Goal: Task Accomplishment & Management: Complete application form

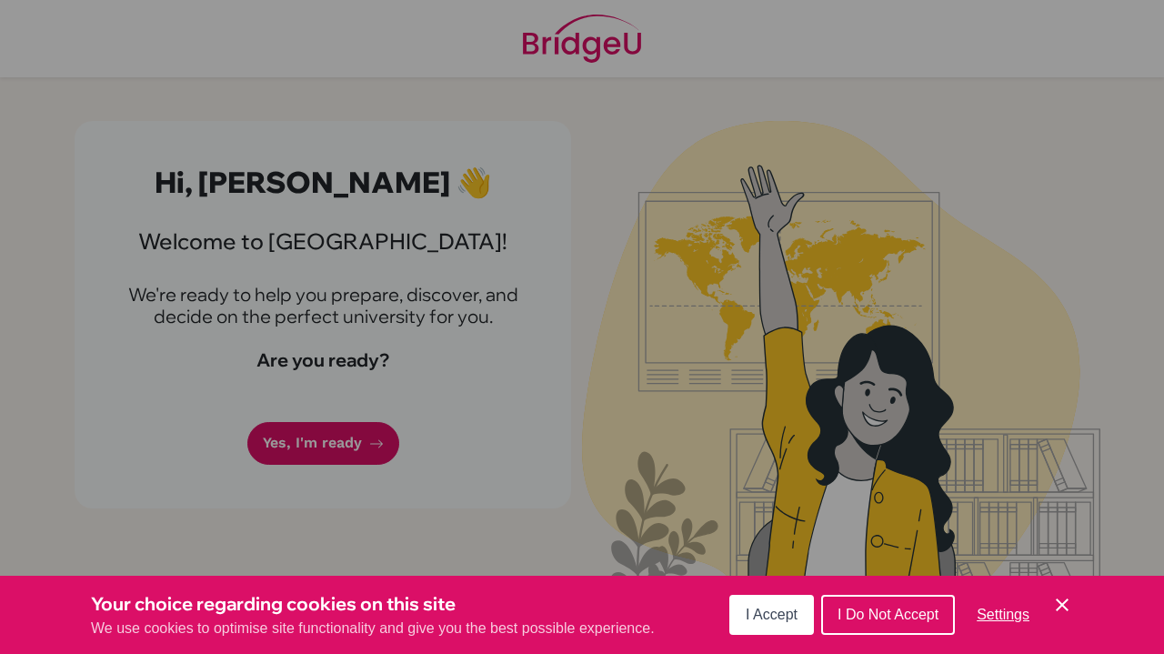
click at [793, 615] on span "I Accept" at bounding box center [772, 614] width 52 height 15
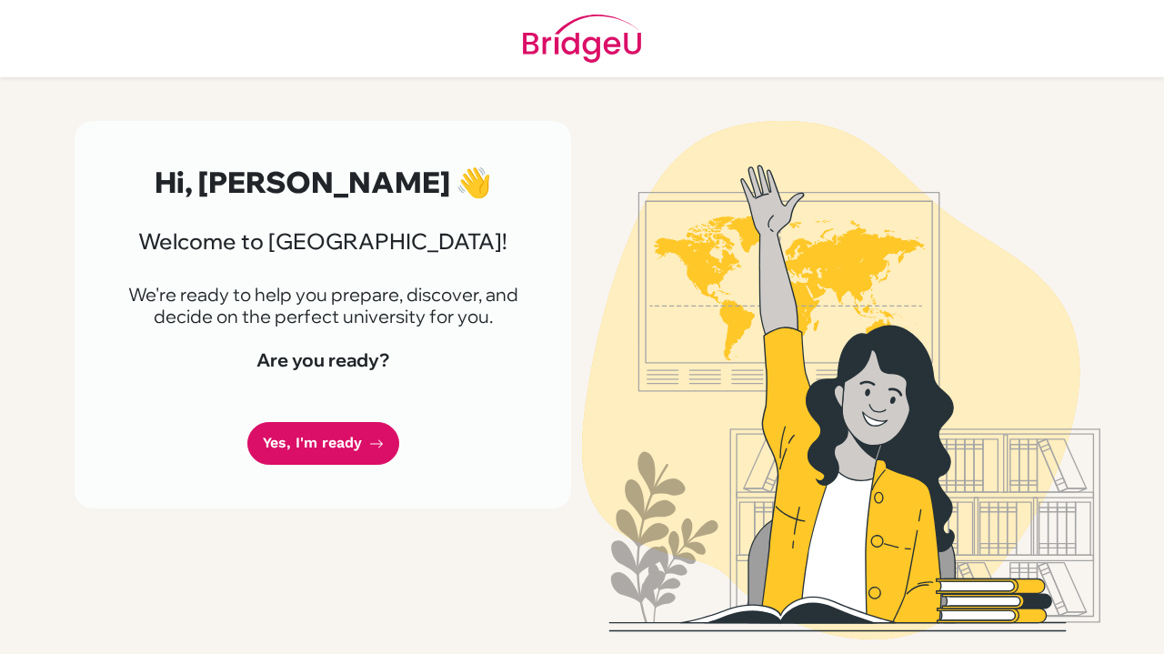
click at [354, 435] on link "Yes, I'm ready" at bounding box center [323, 443] width 152 height 43
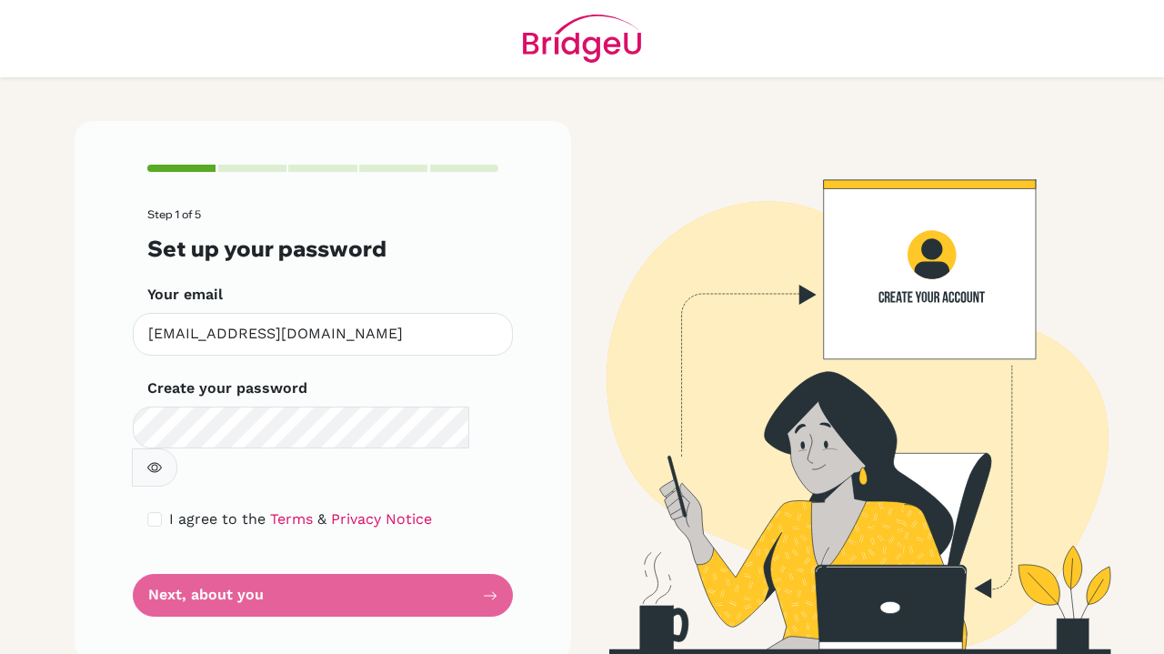
drag, startPoint x: 303, startPoint y: 405, endPoint x: 93, endPoint y: 294, distance: 237.7
drag, startPoint x: 93, startPoint y: 294, endPoint x: 96, endPoint y: 204, distance: 90.1
click at [96, 204] on div "Step 1 of 5 Set up your password Your email finn_fitzgerald@naisdublin.com Inva…" at bounding box center [323, 390] width 497 height 539
click at [308, 456] on form "Step 1 of 5 Set up your password Your email finn_fitzgerald@naisdublin.com Inva…" at bounding box center [322, 412] width 351 height 408
click at [156, 512] on input "checkbox" at bounding box center [154, 519] width 15 height 15
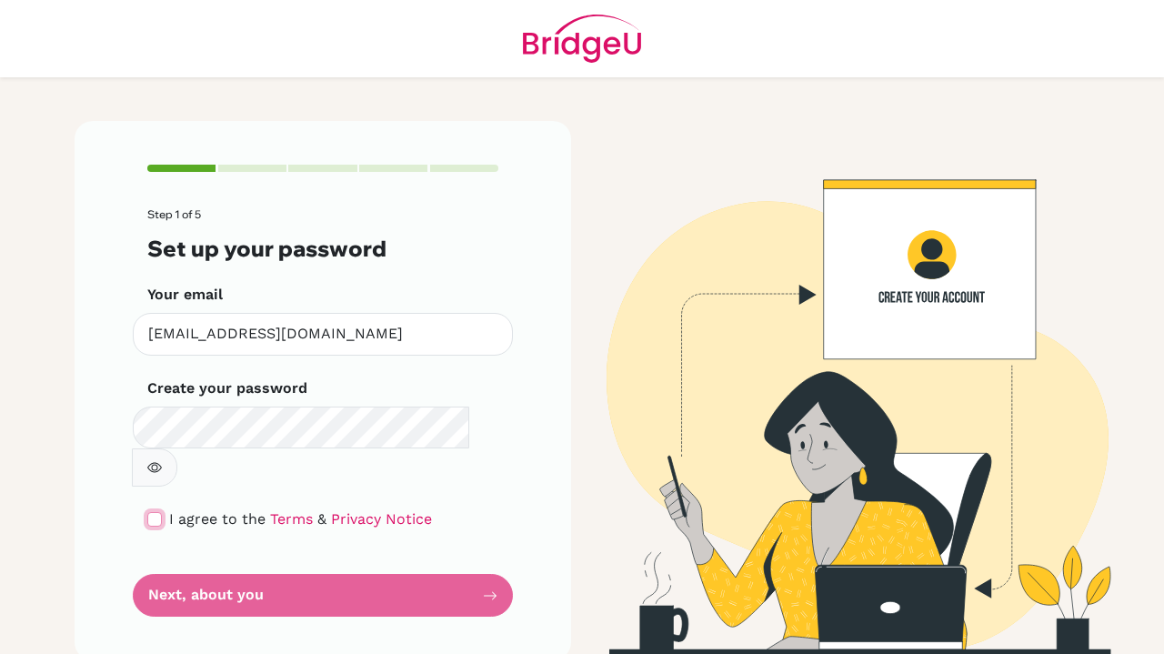
checkbox input "true"
click at [253, 403] on div "Create your password Make sure it's at least 6 characters" at bounding box center [322, 432] width 351 height 109
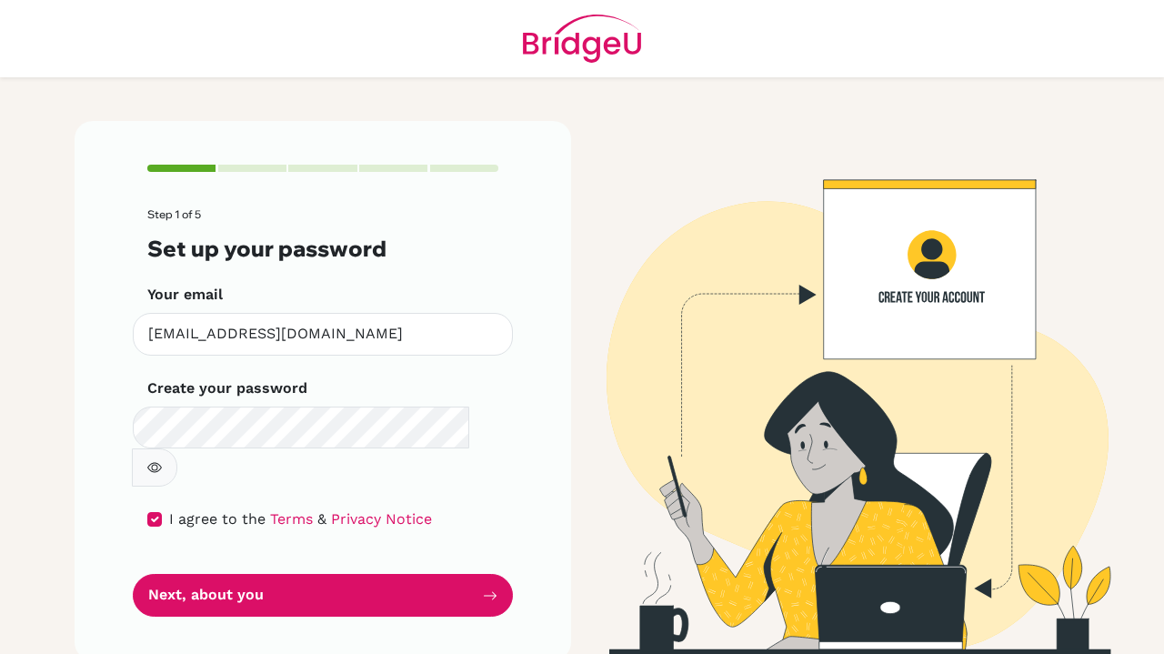
click at [297, 574] on button "Next, about you" at bounding box center [323, 595] width 380 height 43
